Goal: Information Seeking & Learning: Learn about a topic

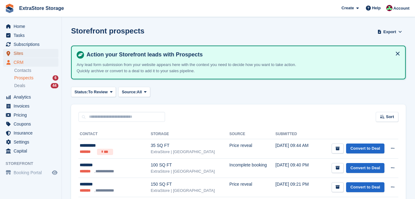
click at [27, 54] on span "Sites" at bounding box center [32, 53] width 37 height 9
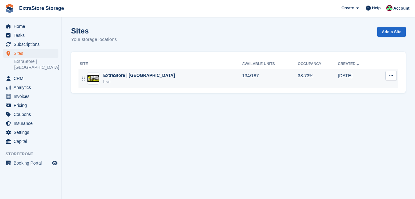
click at [130, 76] on div "ExtraStore | [GEOGRAPHIC_DATA]" at bounding box center [139, 75] width 72 height 6
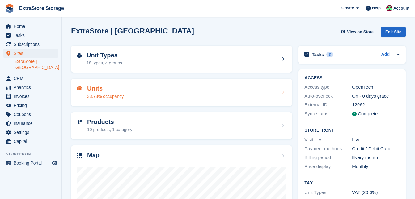
click at [132, 93] on div "Units 33.73% occupancy" at bounding box center [181, 92] width 209 height 15
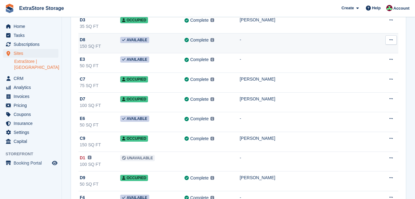
scroll to position [433, 0]
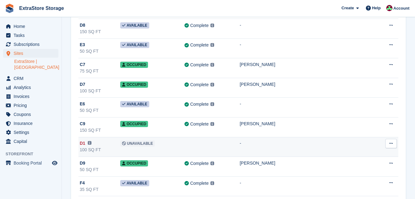
click at [103, 148] on div "100 SQ FT" at bounding box center [100, 149] width 41 height 6
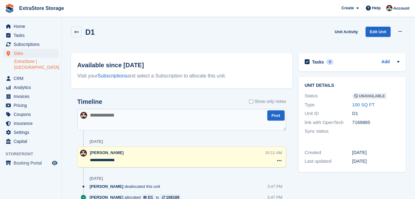
scroll to position [60, 0]
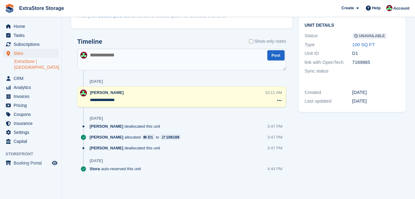
click at [94, 160] on div "15 Sep" at bounding box center [96, 160] width 13 height 5
click at [98, 168] on span "Stora" at bounding box center [95, 168] width 10 height 6
click at [95, 168] on span "Stora" at bounding box center [95, 168] width 10 height 6
click at [82, 169] on icon at bounding box center [83, 168] width 5 height 5
click at [166, 137] on div "108189" at bounding box center [172, 137] width 13 height 6
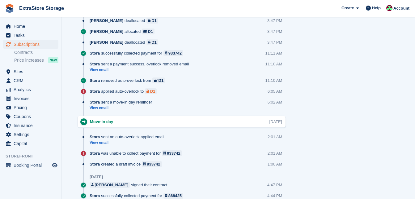
scroll to position [433, 0]
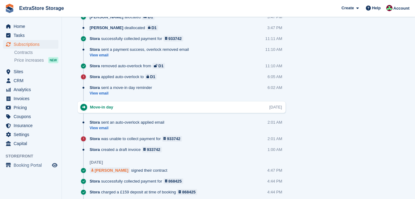
click at [109, 171] on div "[PERSON_NAME]" at bounding box center [112, 170] width 34 height 6
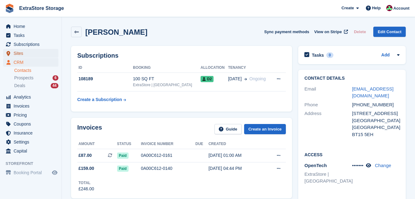
click at [23, 52] on span "Sites" at bounding box center [32, 53] width 37 height 9
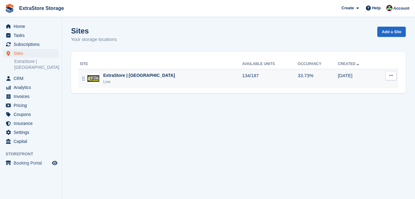
click at [152, 74] on div "ExtraStore | Belfast Live" at bounding box center [161, 78] width 162 height 13
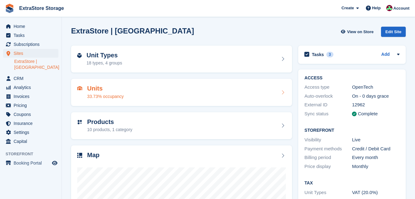
click at [127, 92] on div "Unit Types 18 types, 4 groups Units 33.73% occupancy Products 10 products, 1 ca…" at bounding box center [181, 167] width 227 height 250
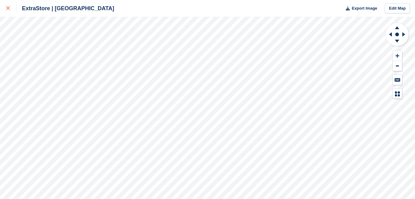
click at [8, 8] on icon at bounding box center [8, 8] width 4 height 4
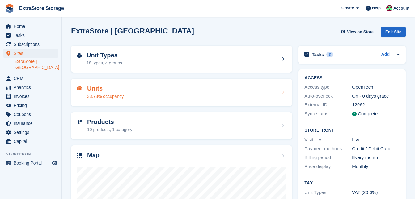
click at [174, 84] on div "Units 33.73% occupancy" at bounding box center [181, 92] width 221 height 27
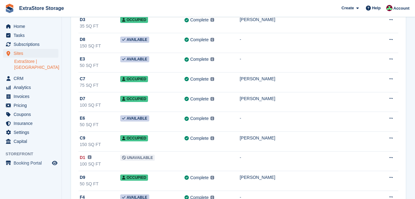
scroll to position [433, 0]
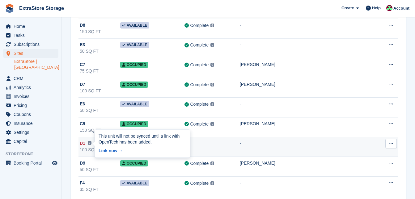
click at [88, 143] on img at bounding box center [90, 143] width 4 height 4
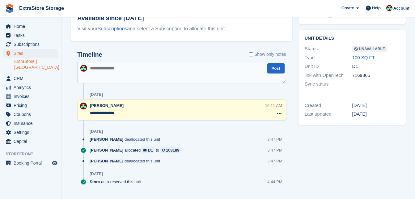
scroll to position [60, 0]
